Goal: Check status

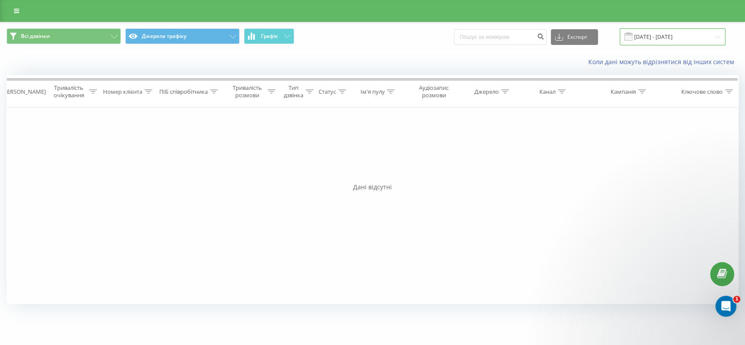
drag, startPoint x: 0, startPoint y: 0, endPoint x: 660, endPoint y: 36, distance: 660.8
click at [660, 36] on input "[DATE] - [DATE]" at bounding box center [673, 36] width 106 height 17
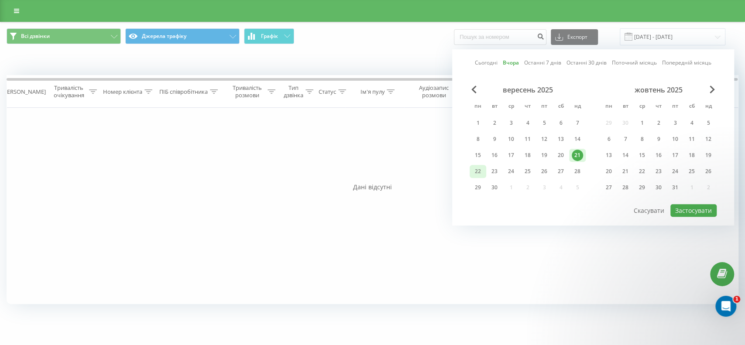
click at [475, 169] on div "22" at bounding box center [477, 171] width 11 height 11
click at [686, 208] on button "Застосувати" at bounding box center [694, 210] width 46 height 13
type input "[DATE] - [DATE]"
